Goal: Information Seeking & Learning: Find specific fact

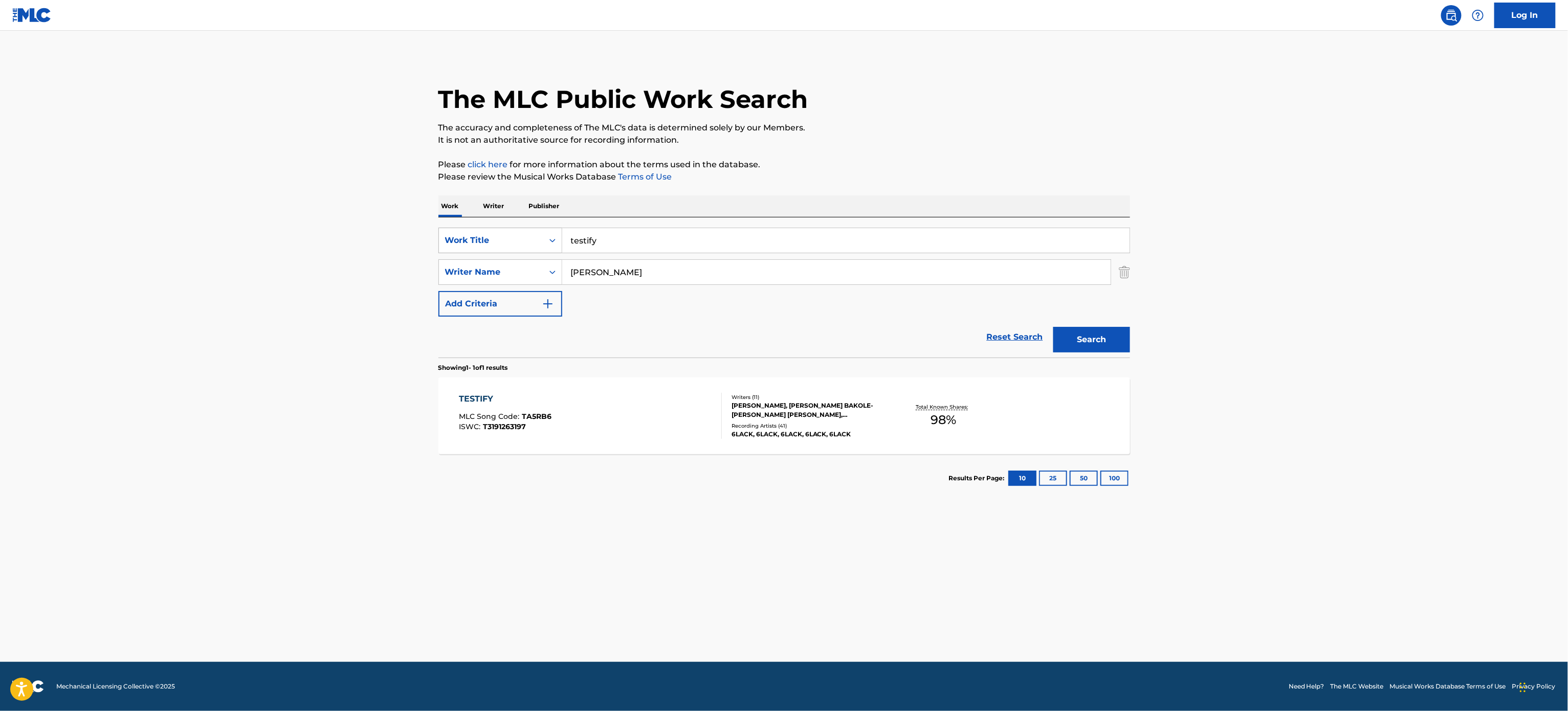
drag, startPoint x: 601, startPoint y: 236, endPoint x: 463, endPoint y: 241, distance: 138.1
click at [463, 241] on div "SearchWithCriteriac9e0374a-4170-49eb-b2f1-facb6ff39330 Work Title testify" at bounding box center [785, 241] width 692 height 25
paste input "CATFISH"
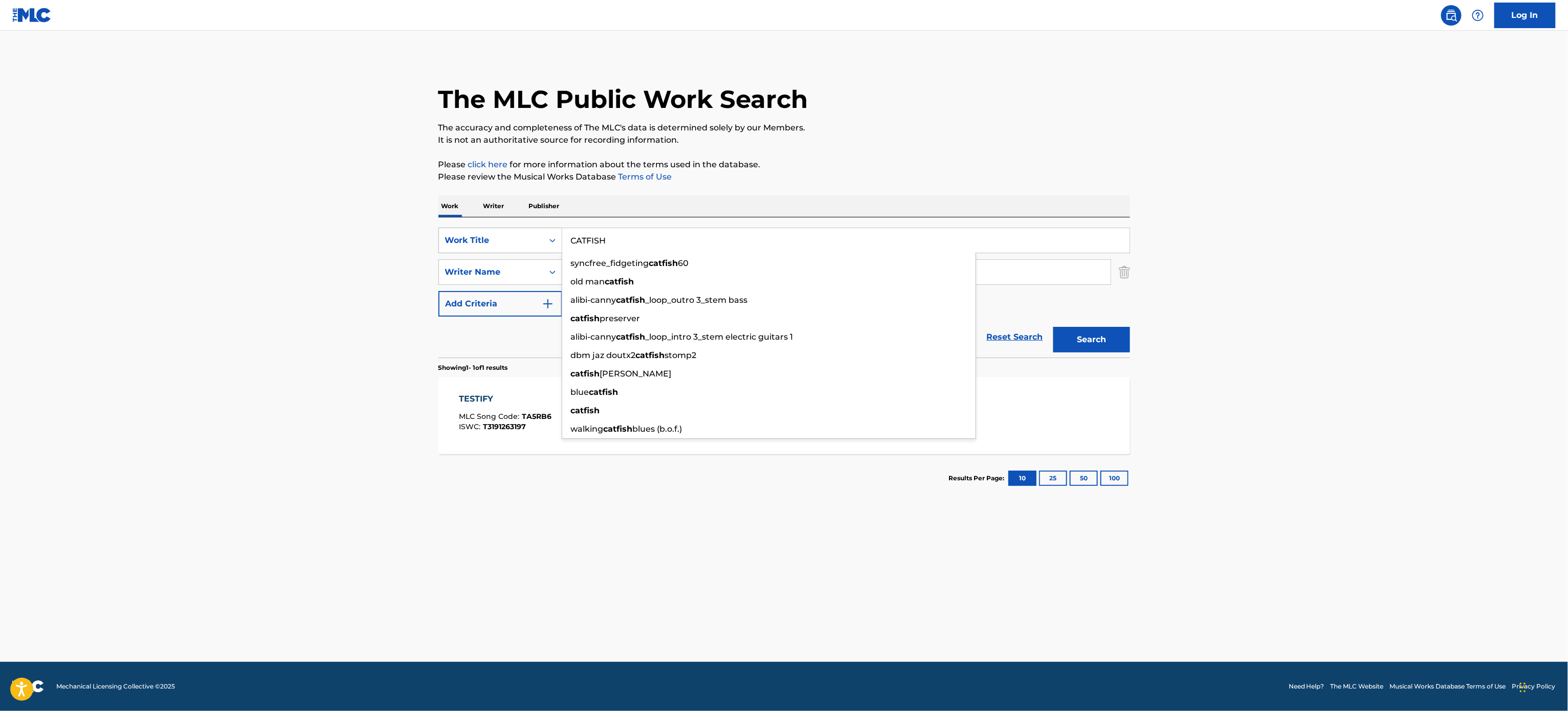
type input "CATFISH"
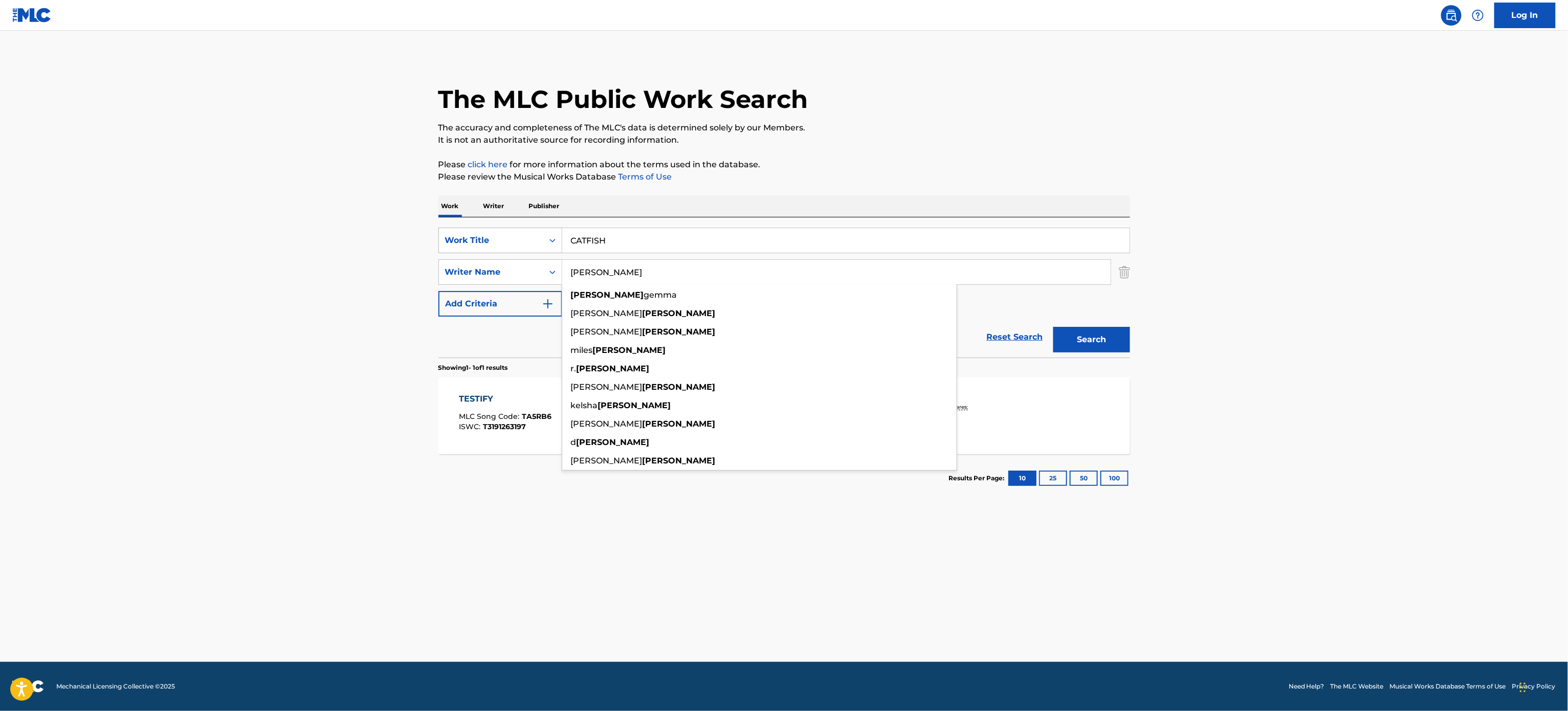
type input "[PERSON_NAME]"
click at [1054, 327] on button "Search" at bounding box center [1092, 340] width 76 height 25
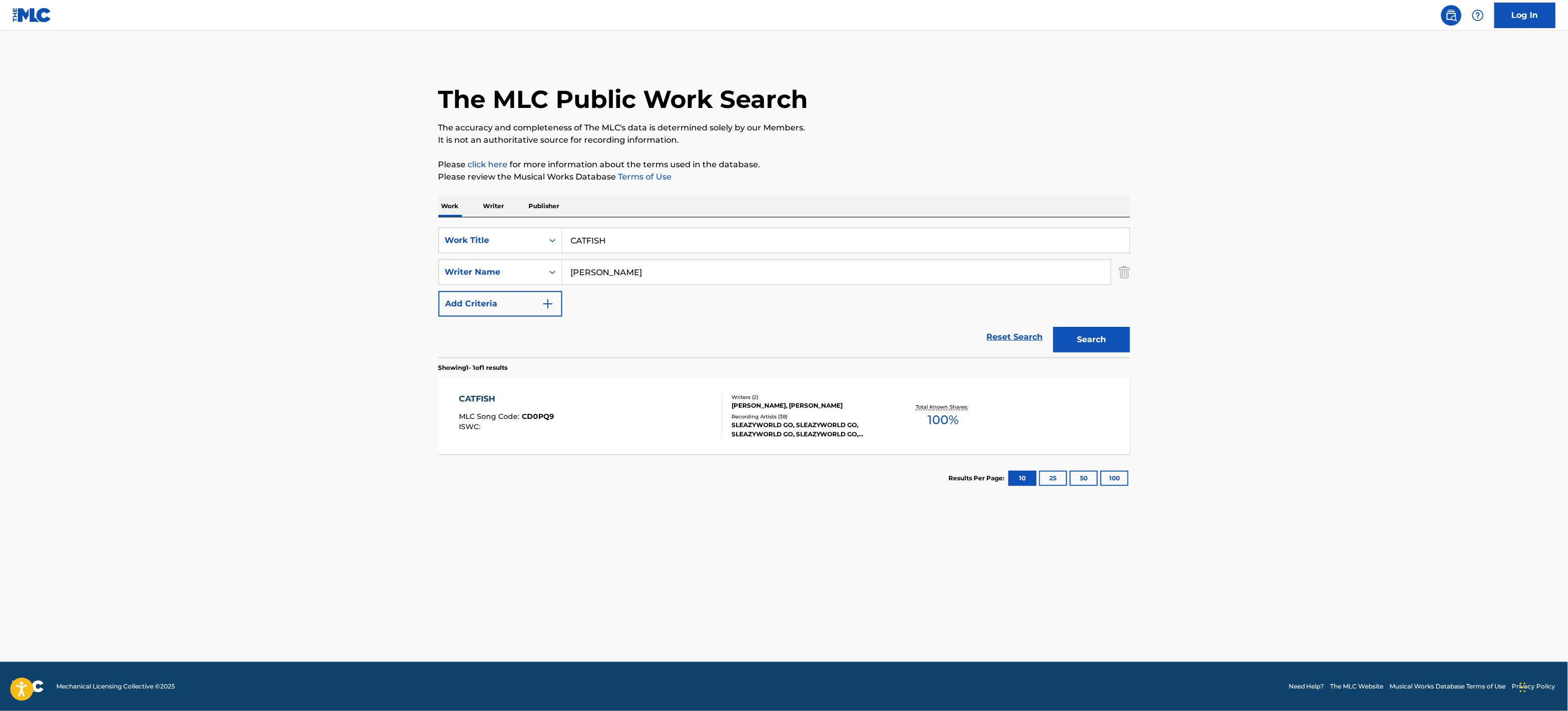
click at [1274, 316] on main "The MLC Public Work Search The accuracy and completeness of The MLC's data is d…" at bounding box center [784, 346] width 1568 height 631
click at [646, 402] on div "CATFISH MLC Song Code : CD0PQ9 ISWC :" at bounding box center [591, 415] width 263 height 46
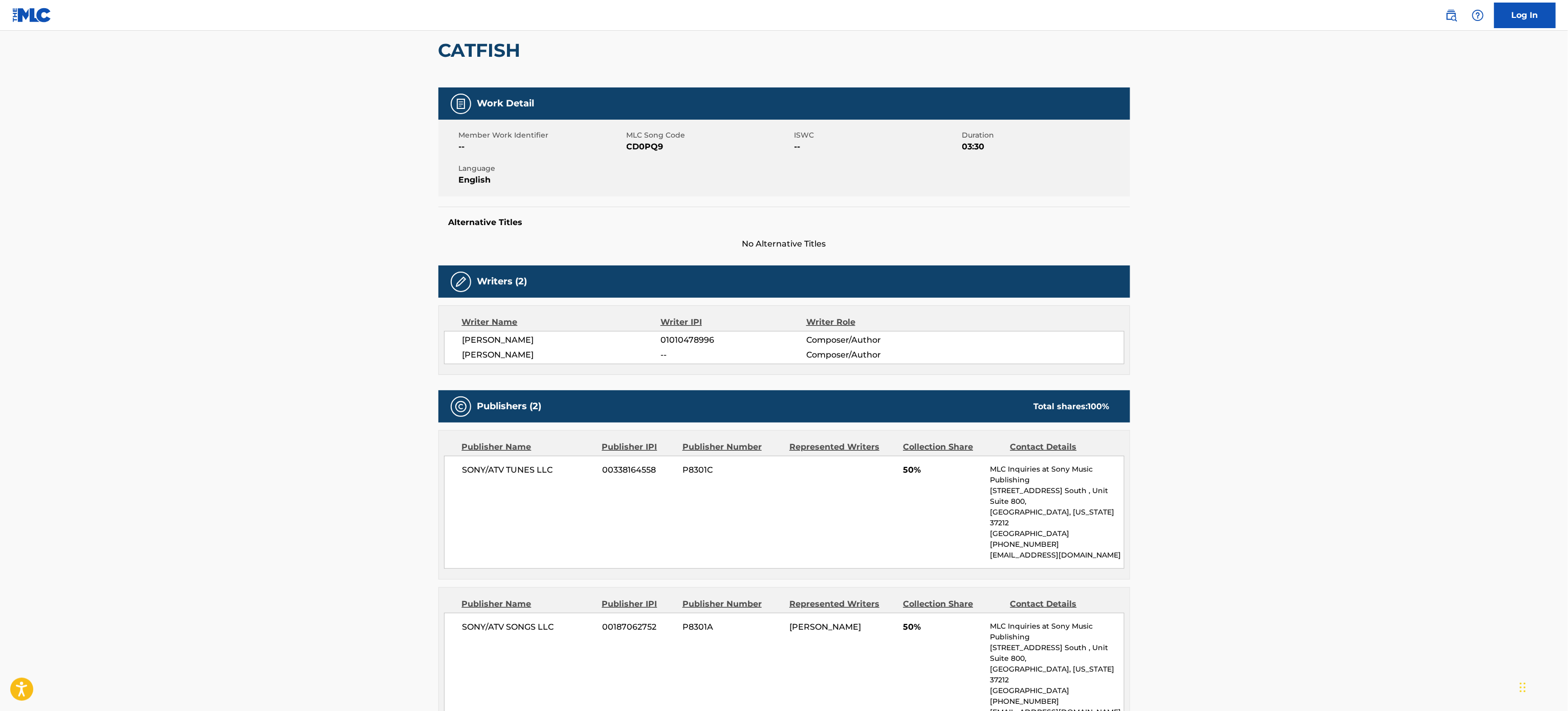
scroll to position [94, 0]
